Goal: Download file/media

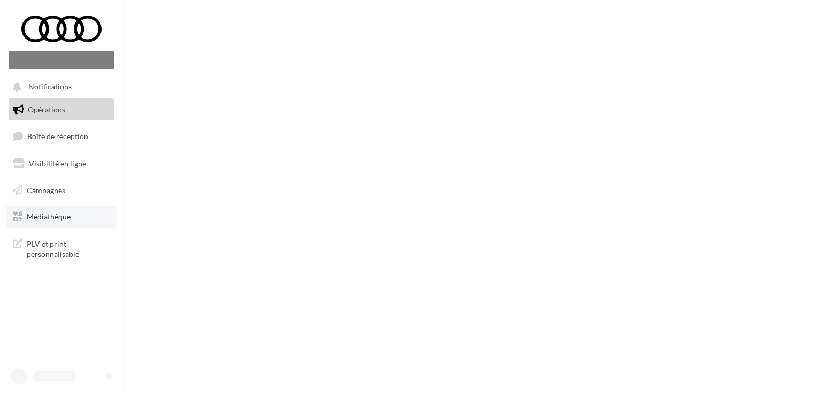
click at [71, 221] on link "Médiathèque" at bounding box center [61, 216] width 110 height 22
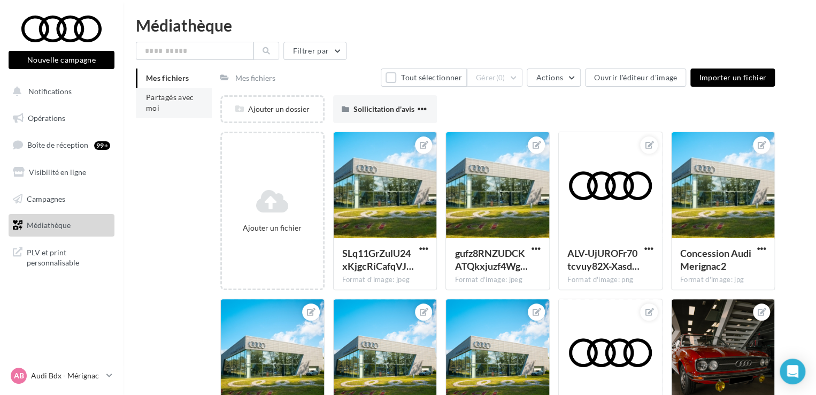
click at [194, 108] on li "Partagés avec moi" at bounding box center [174, 103] width 76 height 30
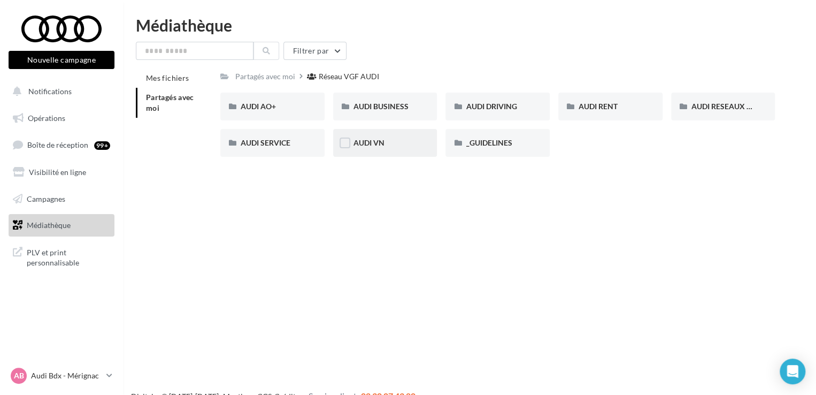
click at [387, 144] on div "AUDI VN" at bounding box center [385, 142] width 64 height 11
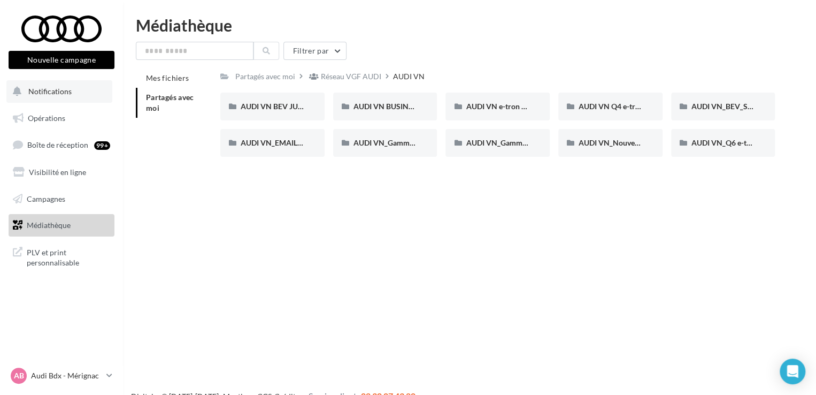
click at [50, 87] on span "Notifications" at bounding box center [49, 91] width 43 height 9
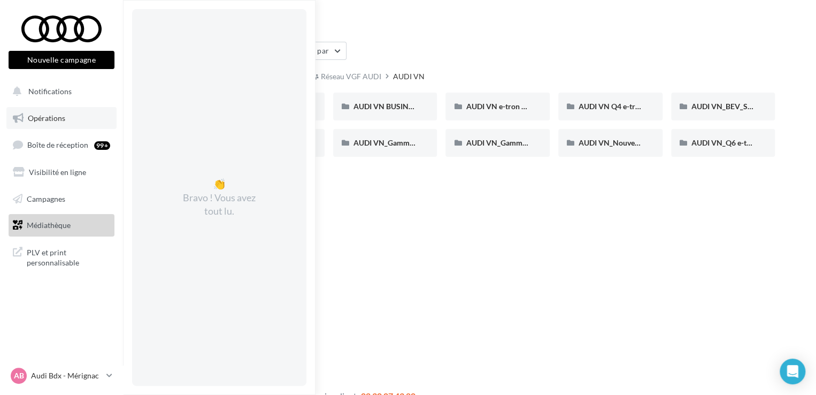
click at [57, 117] on span "Opérations" at bounding box center [46, 117] width 37 height 9
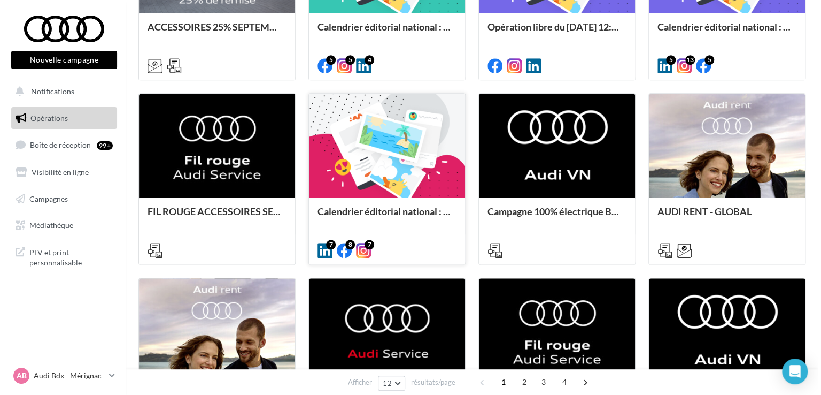
scroll to position [428, 0]
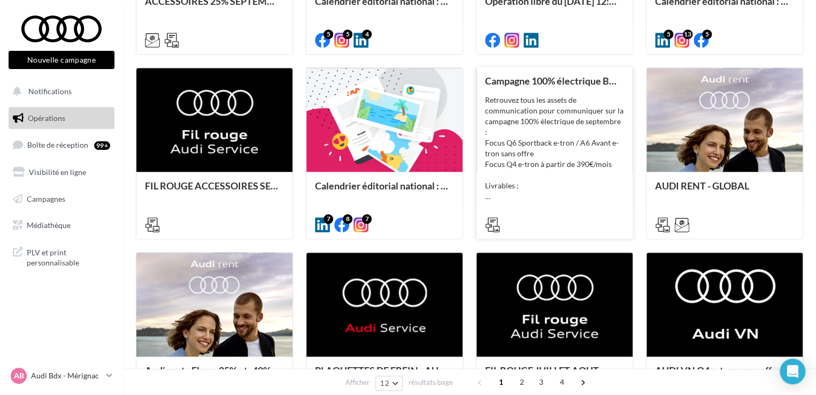
click at [584, 125] on div "Retrouvez tous les assets de communication pour communiquer sur la campagne 100…" at bounding box center [554, 148] width 139 height 107
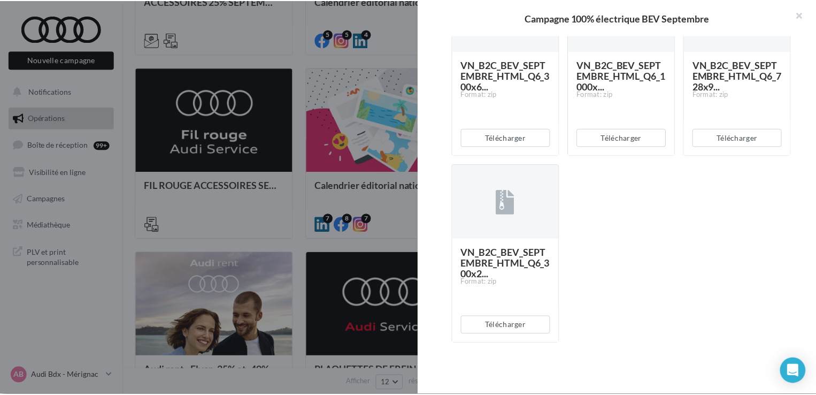
scroll to position [2067, 0]
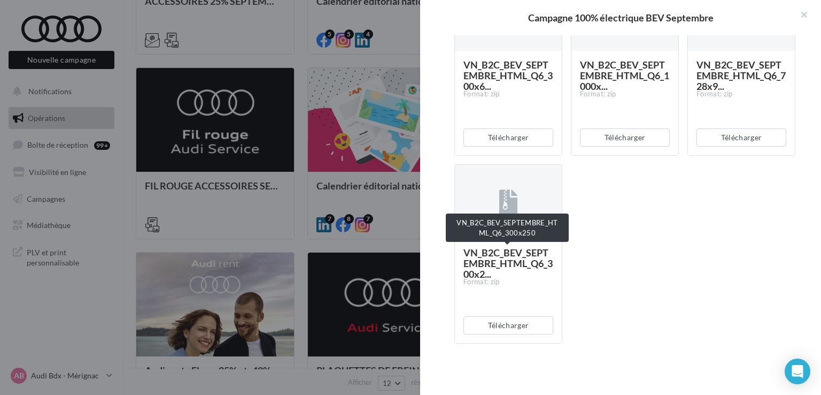
click at [190, 179] on div at bounding box center [410, 197] width 821 height 395
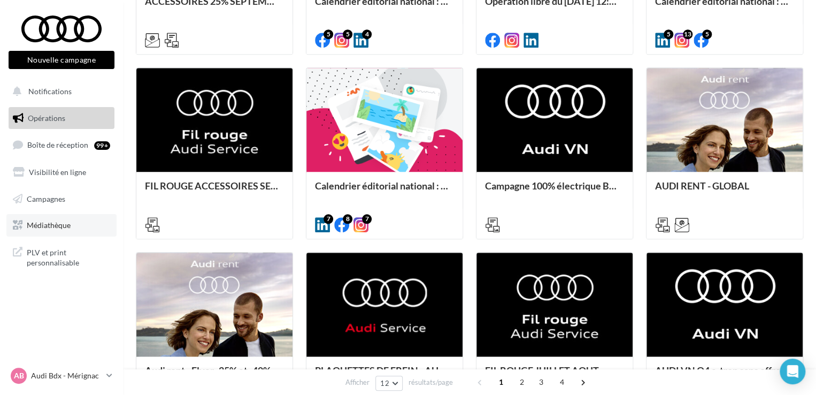
click at [53, 229] on span "Médiathèque" at bounding box center [49, 224] width 44 height 9
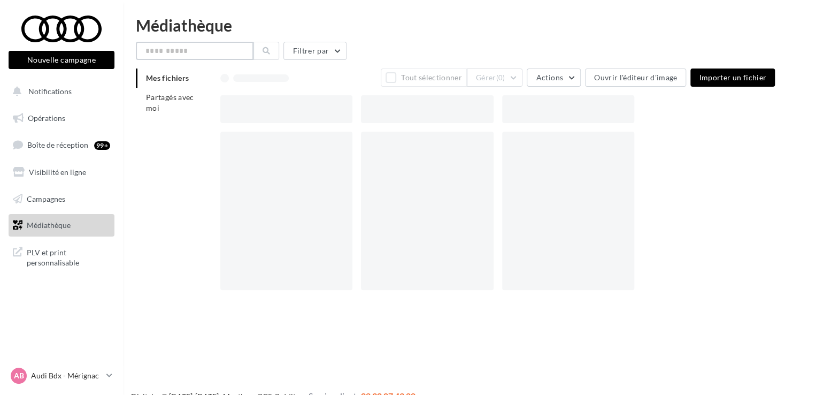
click at [227, 48] on input "text" at bounding box center [195, 51] width 118 height 18
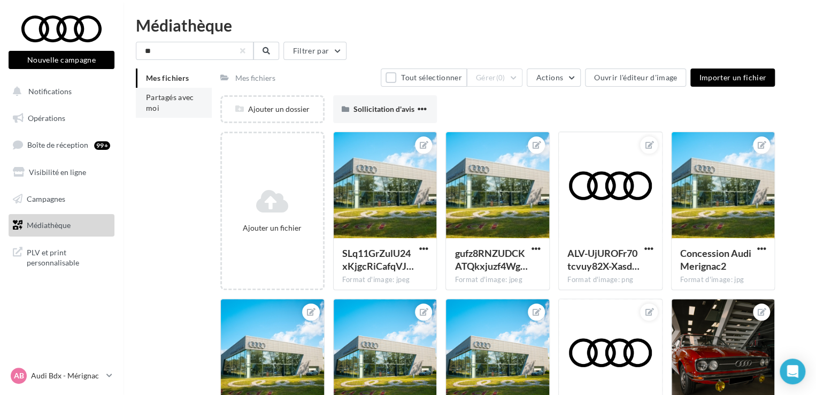
click at [180, 109] on li "Partagés avec moi" at bounding box center [174, 103] width 76 height 30
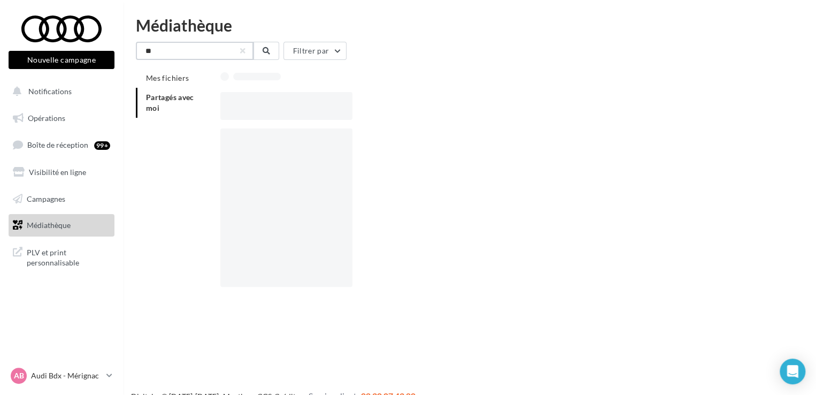
click at [201, 49] on input "**" at bounding box center [195, 51] width 118 height 18
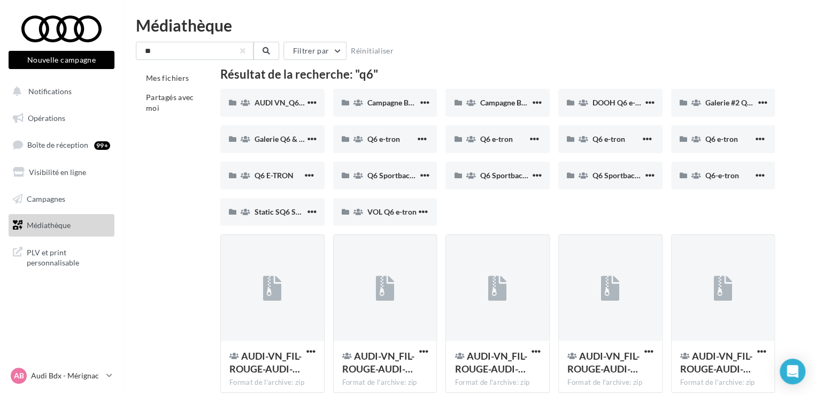
click at [186, 67] on div "** Filtrer par Réinitialiser Mes fichiers Partagés avec moi Résultat de la rech…" at bounding box center [469, 305] width 667 height 526
click at [184, 56] on input "**" at bounding box center [195, 51] width 118 height 18
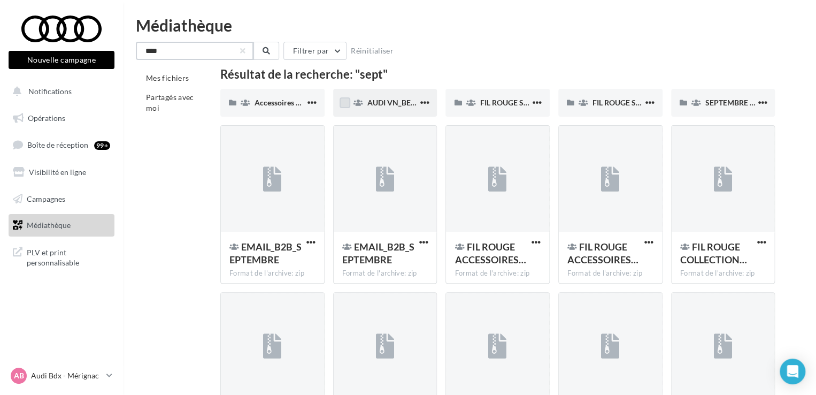
type input "****"
click at [349, 102] on label at bounding box center [345, 102] width 11 height 11
click at [378, 100] on span "AUDI VN_BEV_SEPTEMBRE" at bounding box center [414, 102] width 95 height 9
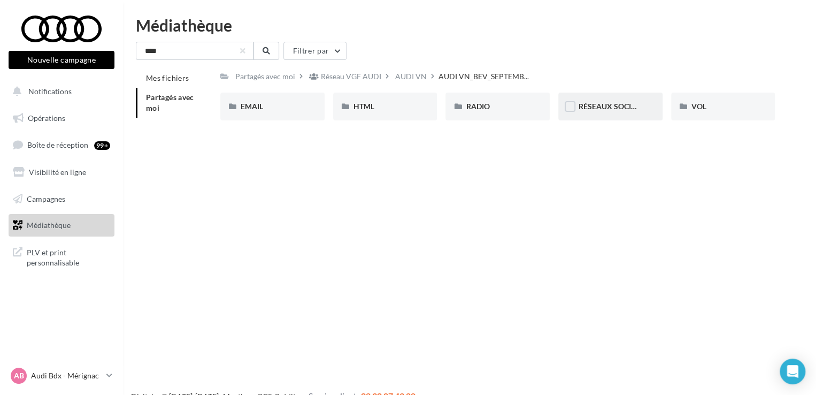
click at [613, 105] on span "RÉSEAUX SOCIAUX" at bounding box center [613, 106] width 68 height 9
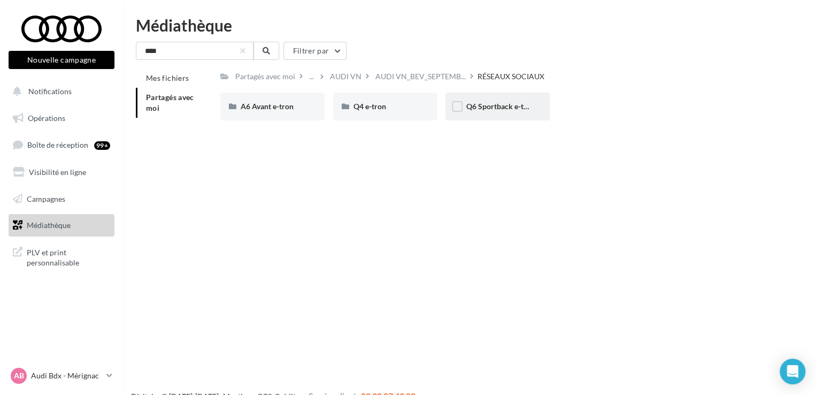
click at [486, 114] on div "Q6 Sportback e-tron" at bounding box center [497, 107] width 104 height 28
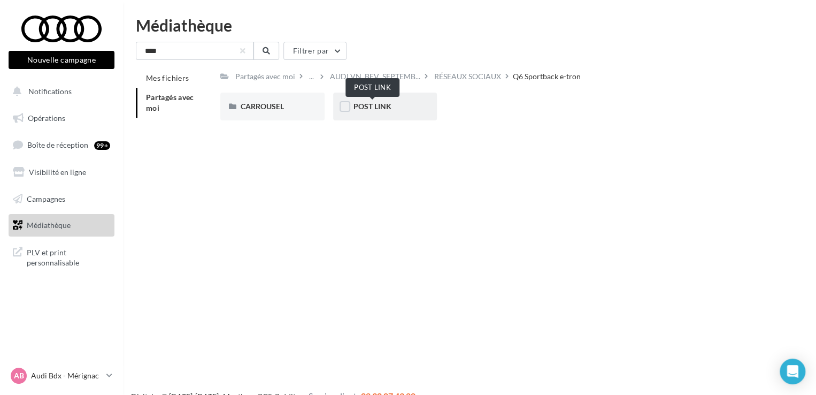
click at [379, 110] on span "POST LINK" at bounding box center [372, 106] width 38 height 9
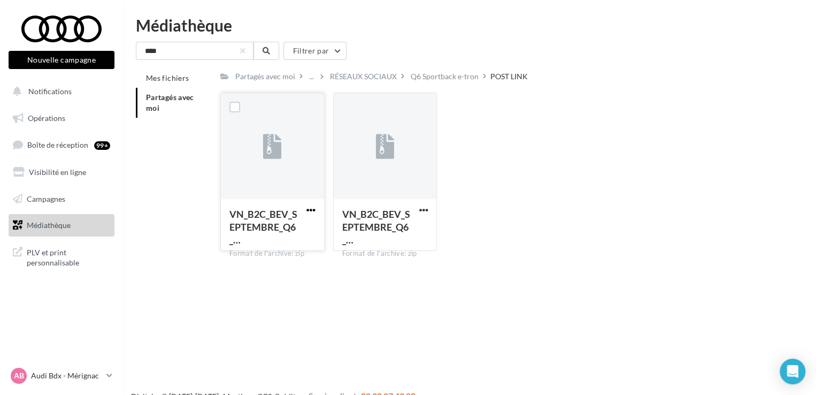
click at [306, 213] on span "button" at bounding box center [310, 209] width 9 height 9
click at [390, 282] on div "Nouvelle campagne Nouvelle campagne Notifications Opérations Boîte de réception…" at bounding box center [408, 214] width 816 height 395
click at [312, 212] on span "button" at bounding box center [310, 209] width 9 height 9
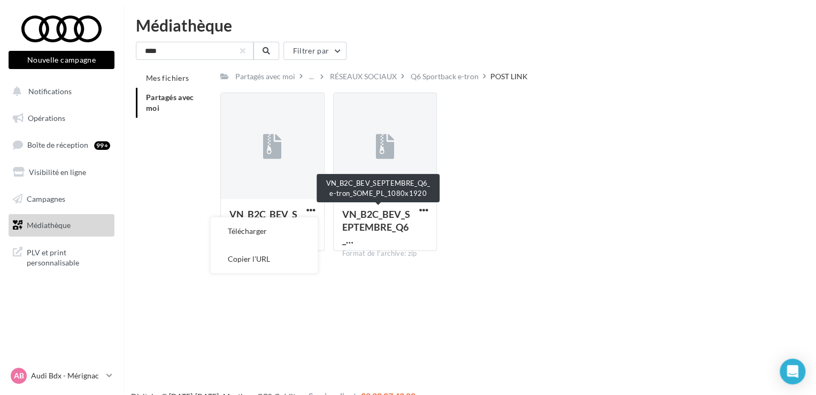
click at [394, 282] on div "Nouvelle campagne Nouvelle campagne Notifications Opérations Boîte de réception…" at bounding box center [408, 214] width 816 height 395
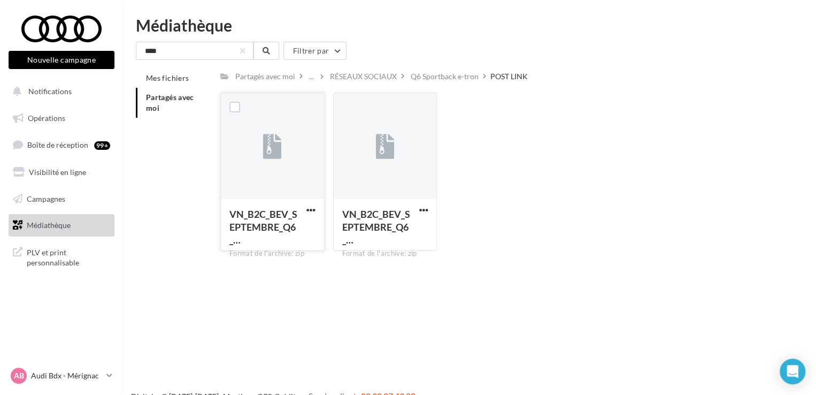
click at [318, 211] on div "VN_B2C_BEV_SEPTEMBRE_Q6_… Format de l'archive: zip" at bounding box center [272, 224] width 103 height 50
click at [309, 212] on span "button" at bounding box center [310, 209] width 9 height 9
click at [280, 237] on button "Télécharger" at bounding box center [264, 231] width 107 height 28
click at [364, 78] on div "RÉSEAUX SOCIAUX" at bounding box center [363, 76] width 67 height 11
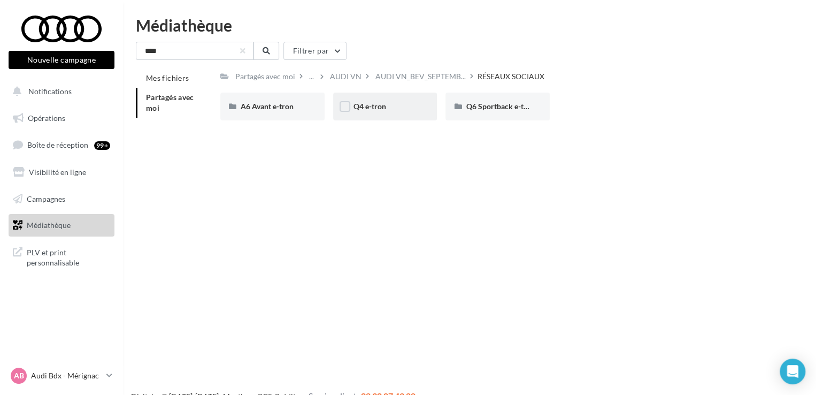
click at [387, 107] on div "Q4 e-tron" at bounding box center [385, 106] width 64 height 11
click at [383, 106] on span "POST LINK" at bounding box center [372, 106] width 38 height 9
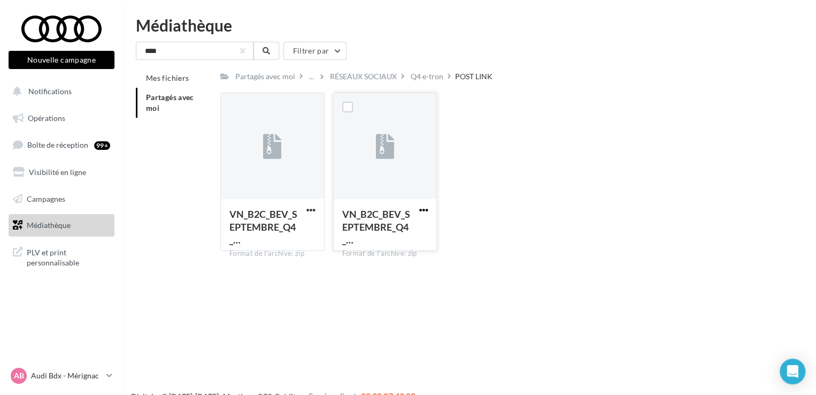
click at [424, 210] on span "button" at bounding box center [423, 209] width 9 height 9
click at [387, 228] on button "Télécharger" at bounding box center [376, 231] width 107 height 28
click at [309, 208] on span "button" at bounding box center [310, 209] width 9 height 9
click at [286, 227] on button "Télécharger" at bounding box center [264, 231] width 107 height 28
click at [362, 78] on div "RÉSEAUX SOCIAUX" at bounding box center [363, 76] width 67 height 11
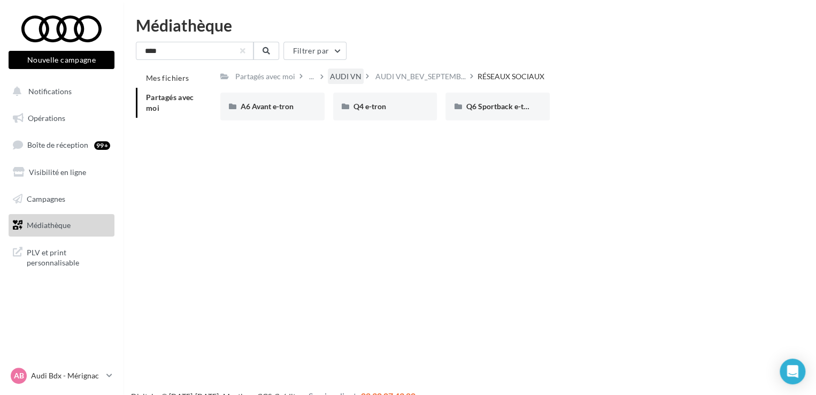
click at [335, 79] on div "AUDI VN" at bounding box center [346, 76] width 32 height 11
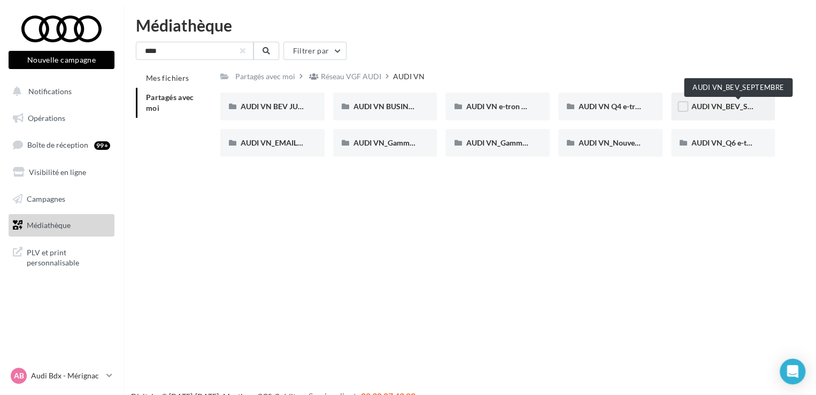
click at [717, 107] on span "AUDI VN_BEV_SEPTEMBRE" at bounding box center [738, 106] width 95 height 9
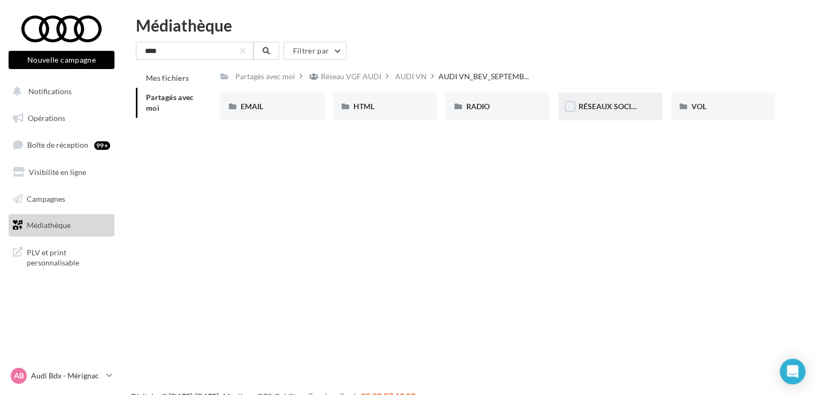
click at [596, 113] on div "RÉSEAUX SOCIAUX" at bounding box center [610, 107] width 104 height 28
